Goal: Navigation & Orientation: Find specific page/section

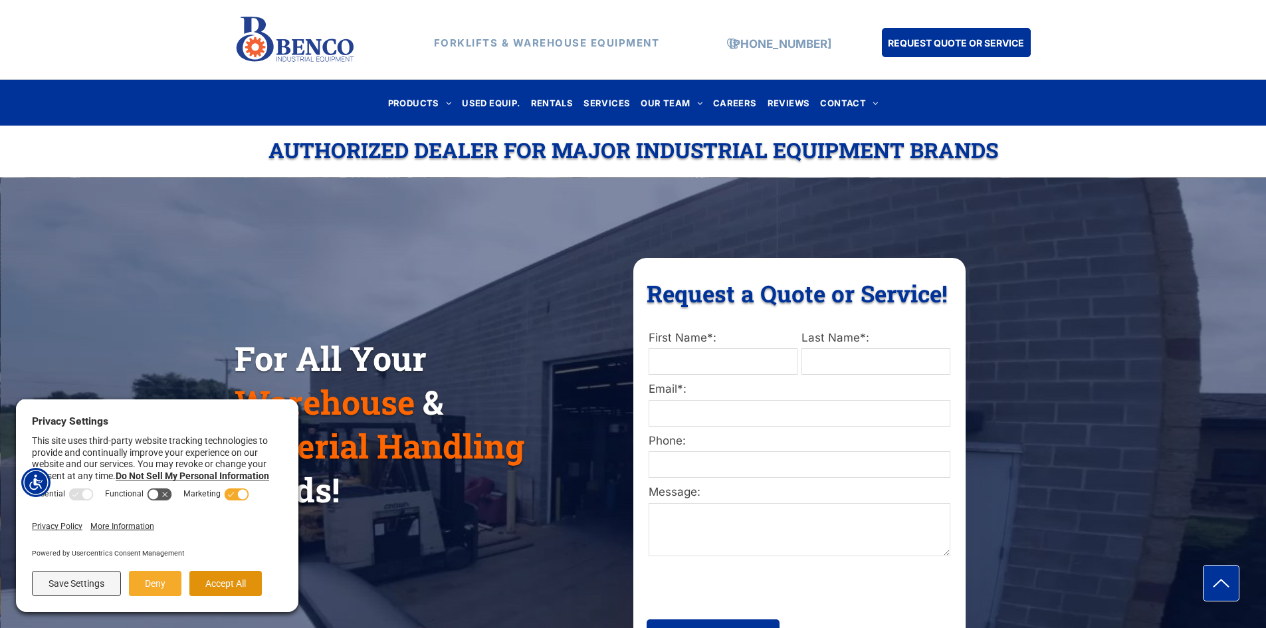
click at [236, 588] on button "Accept All" at bounding box center [225, 583] width 72 height 25
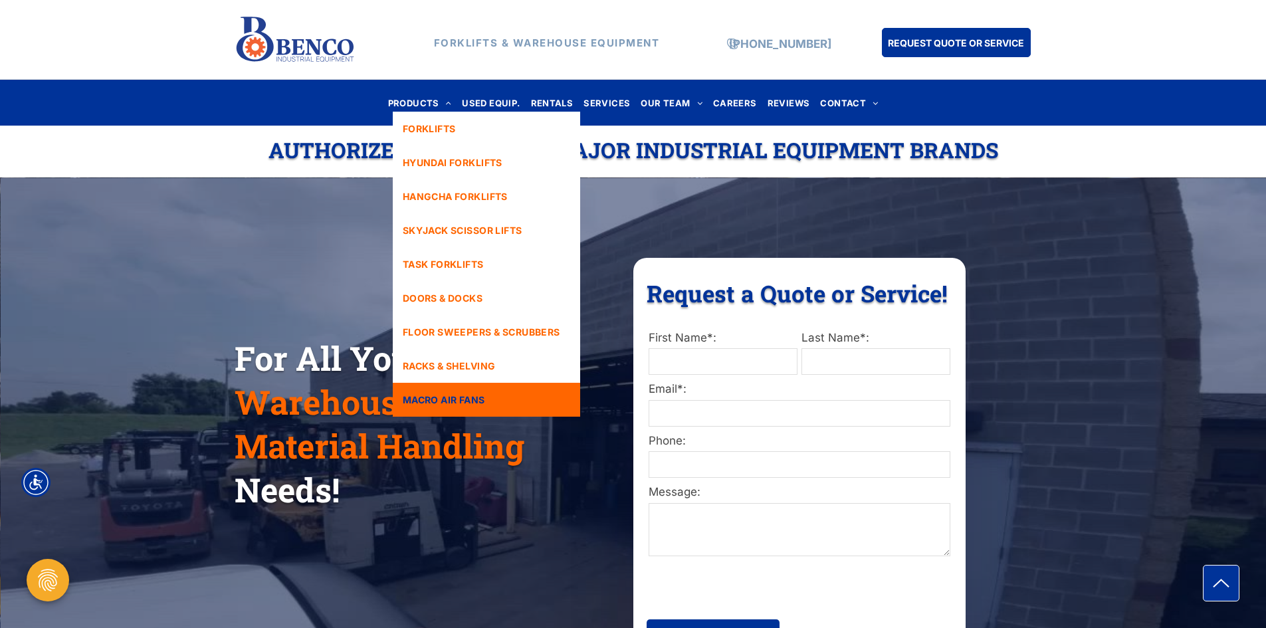
click at [447, 397] on span "MACRO AIR FANS" at bounding box center [444, 400] width 82 height 14
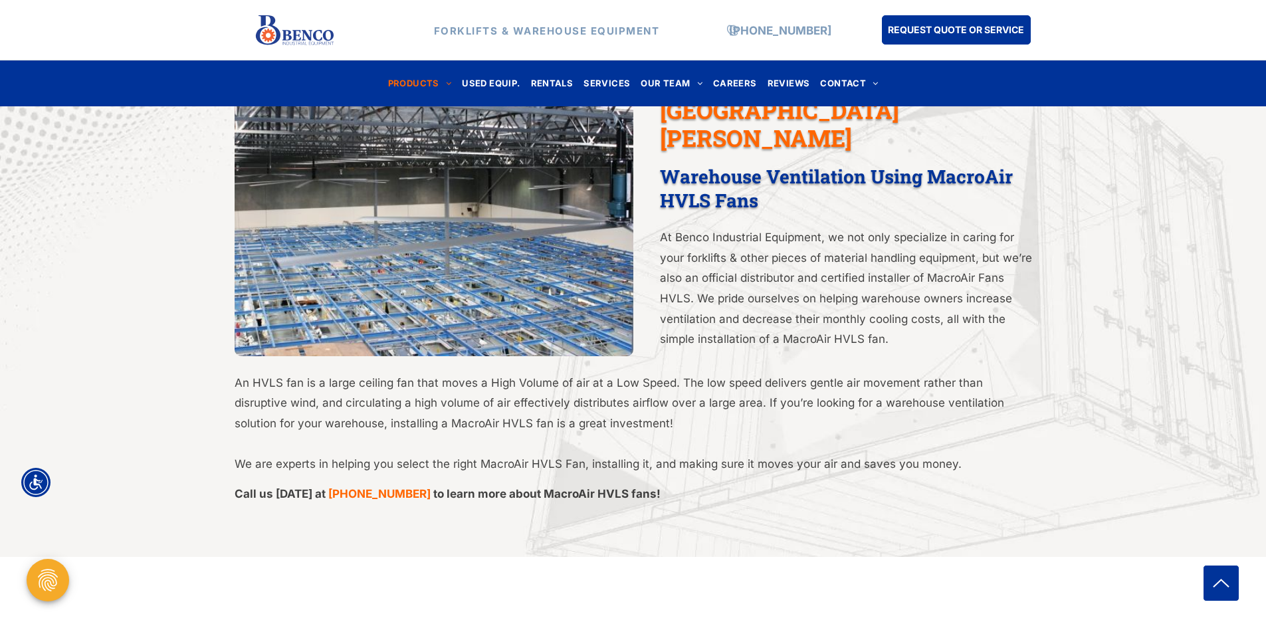
scroll to position [532, 0]
